Goal: Information Seeking & Learning: Find specific fact

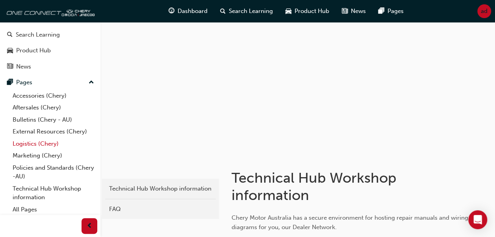
scroll to position [48, 0]
click at [32, 120] on link "Bulletins (Chery - AU)" at bounding box center [53, 119] width 88 height 12
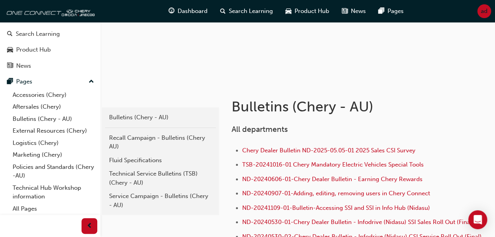
scroll to position [72, 0]
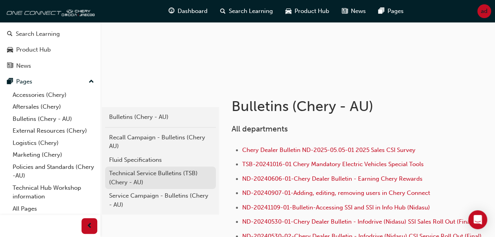
click at [175, 169] on div "Technical Service Bulletins (TSB) (Chery - AU)" at bounding box center [160, 178] width 103 height 18
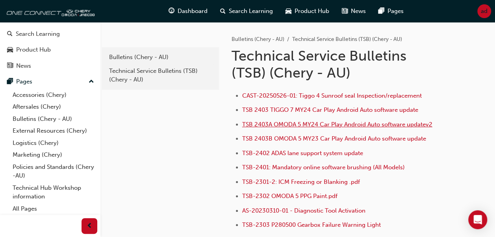
click at [292, 121] on span "TSB 2403A OMODA 5 MY24 Car Play Android Auto software updatev2" at bounding box center [337, 124] width 190 height 7
